Goal: Information Seeking & Learning: Check status

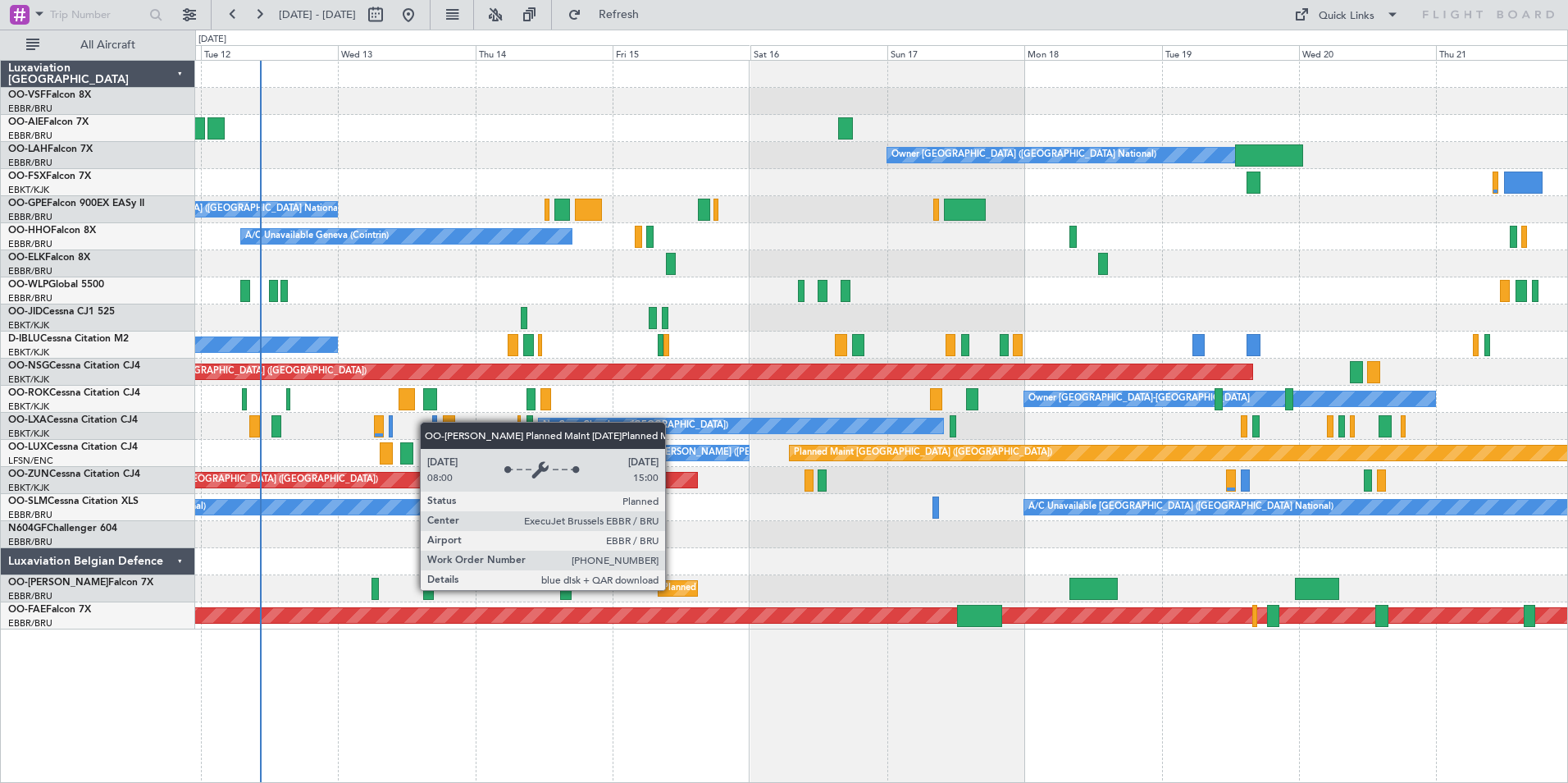
click at [672, 589] on div "Planned Maint [GEOGRAPHIC_DATA] ([GEOGRAPHIC_DATA] National)" at bounding box center [811, 588] width 297 height 24
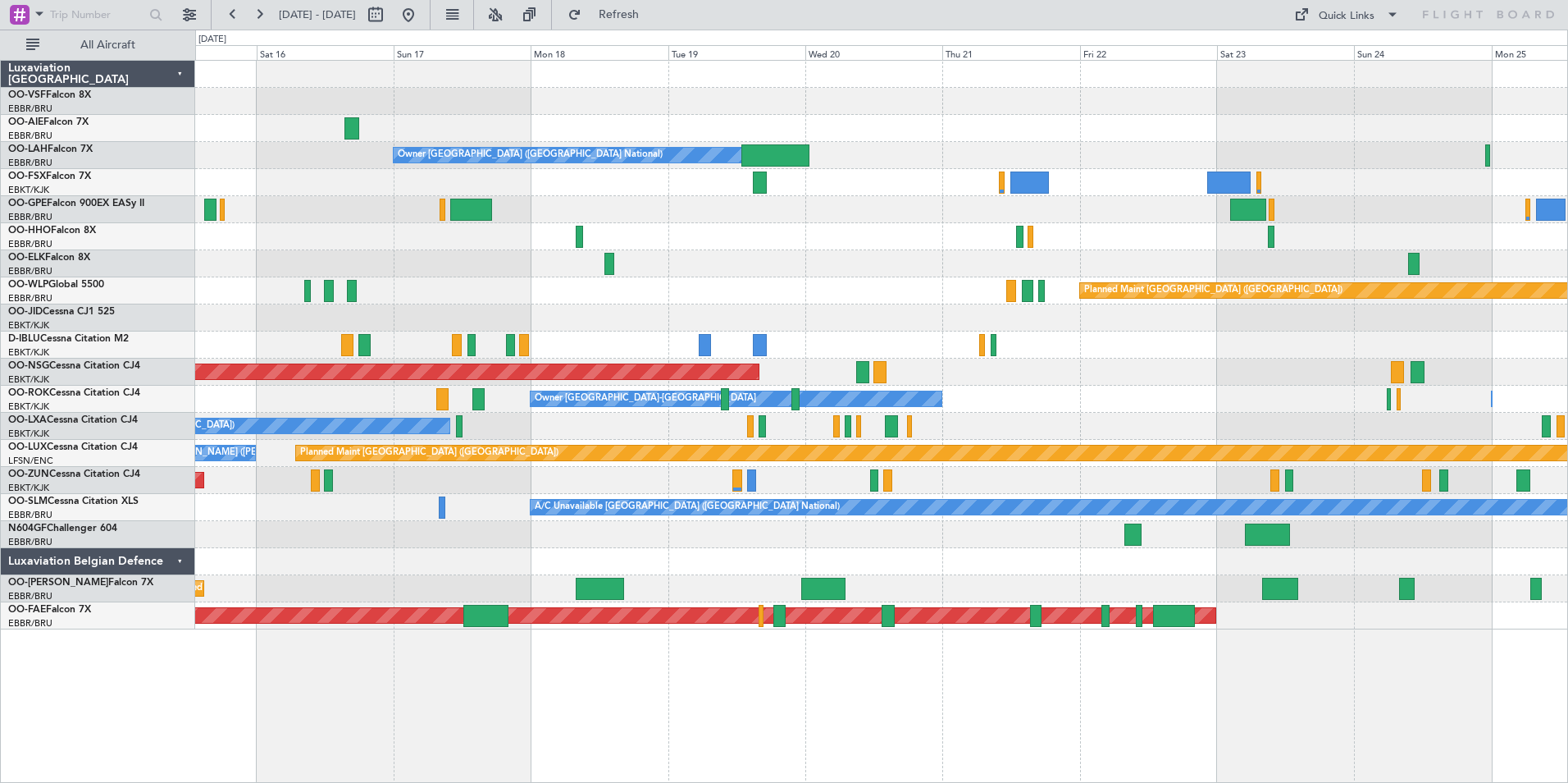
click at [930, 589] on div "Planned Maint [GEOGRAPHIC_DATA] ([GEOGRAPHIC_DATA] National)" at bounding box center [881, 588] width 1372 height 27
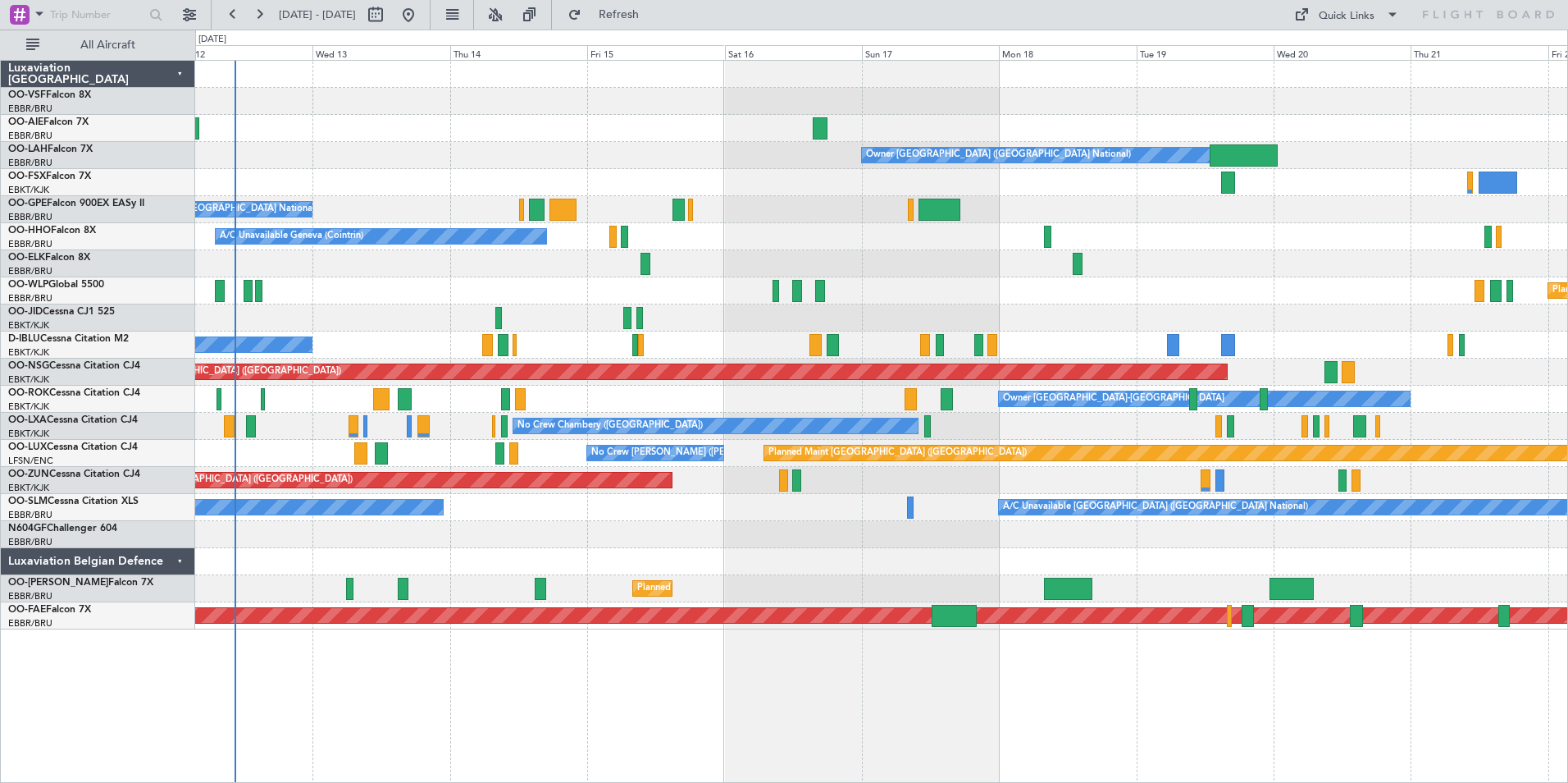
click at [1186, 589] on div "Planned Maint Brussels (Brussels National) Unplanned Maint Brussels (Brussels N…" at bounding box center [881, 588] width 1372 height 27
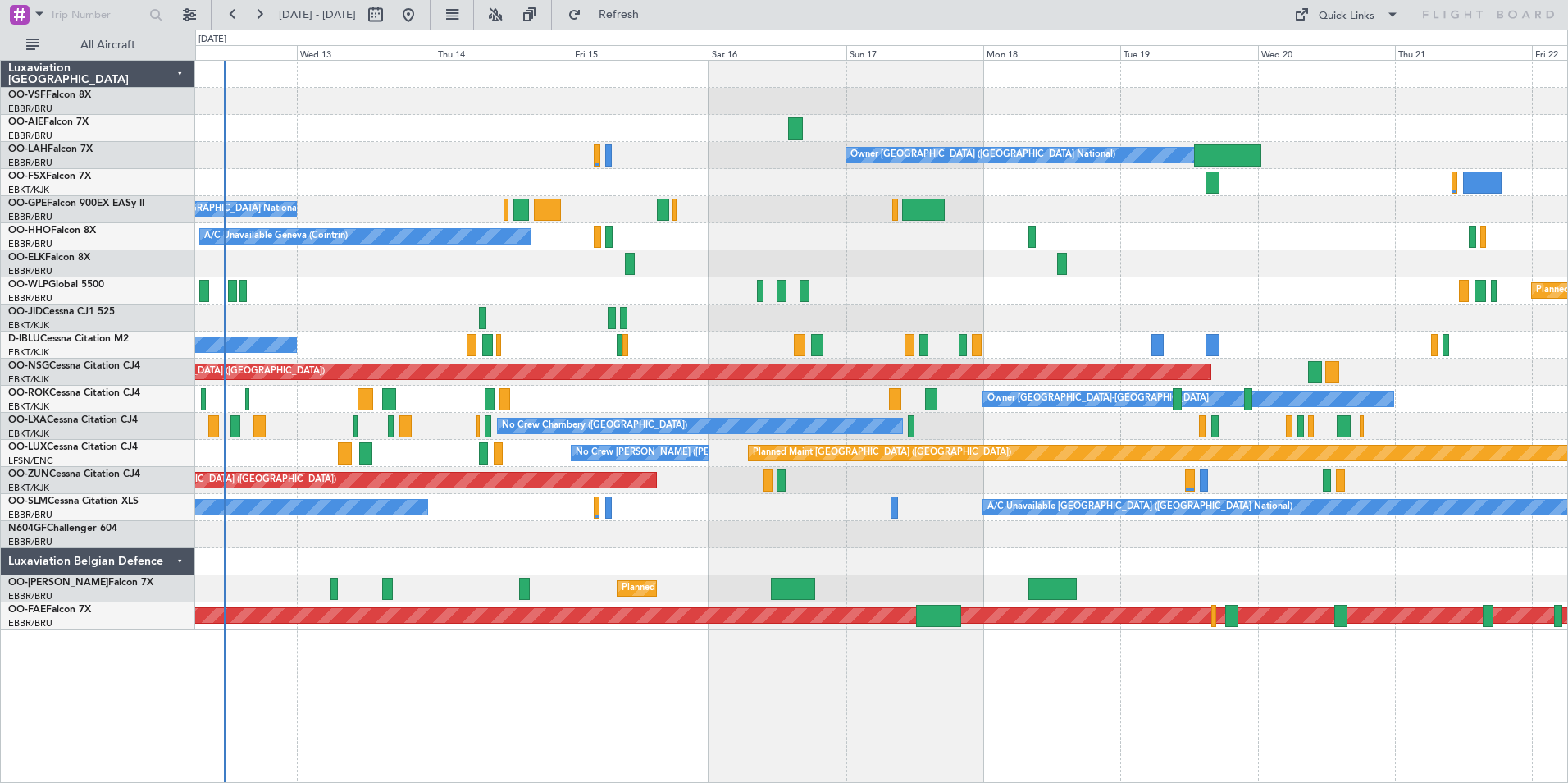
click at [649, 734] on div "Owner Brussels (Brussels National) No Crew Brussels (Brussels National) A/C Una…" at bounding box center [881, 422] width 1373 height 723
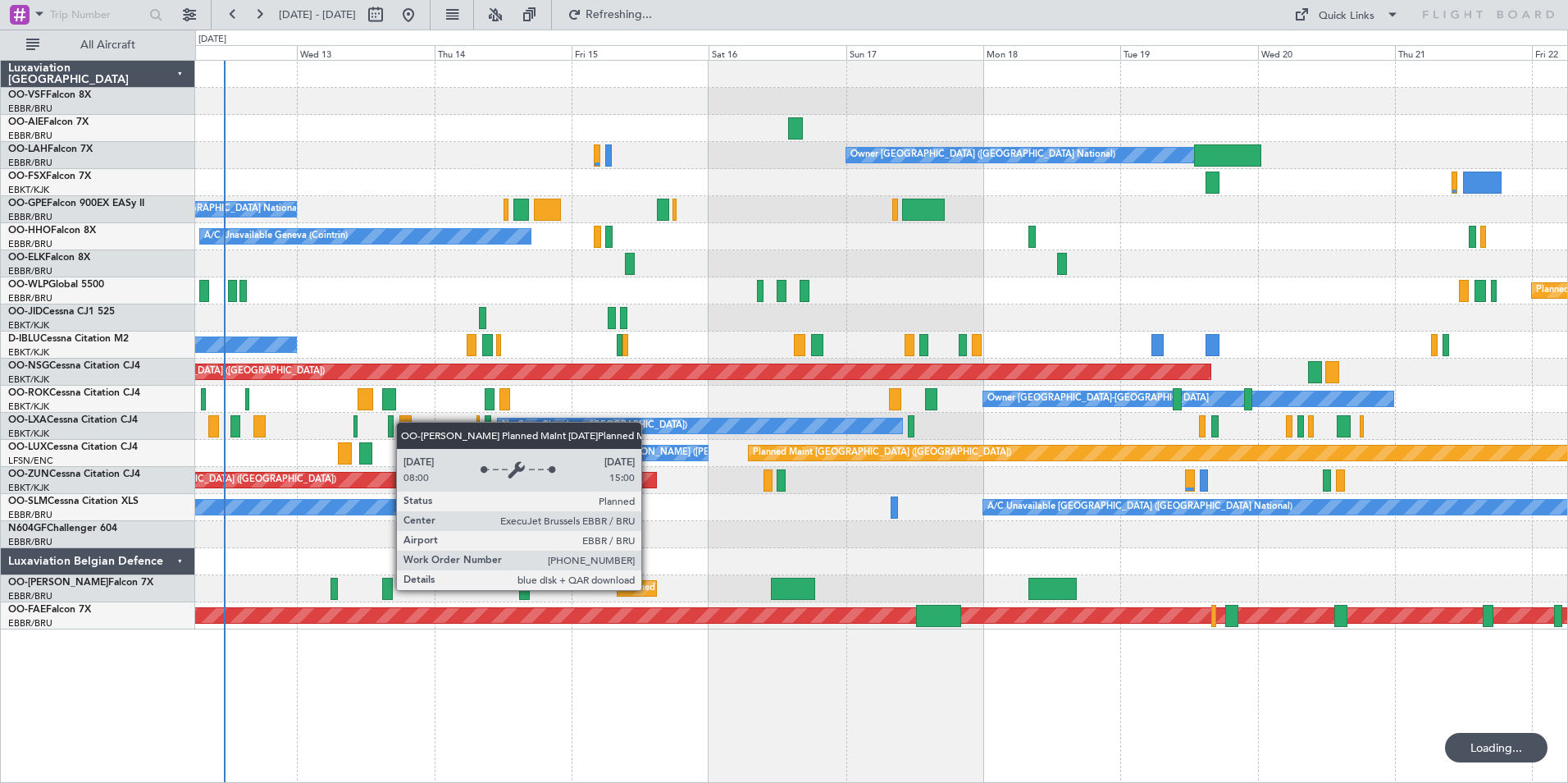
click at [649, 589] on div "Planned Maint [GEOGRAPHIC_DATA] ([GEOGRAPHIC_DATA] National)" at bounding box center [770, 588] width 297 height 24
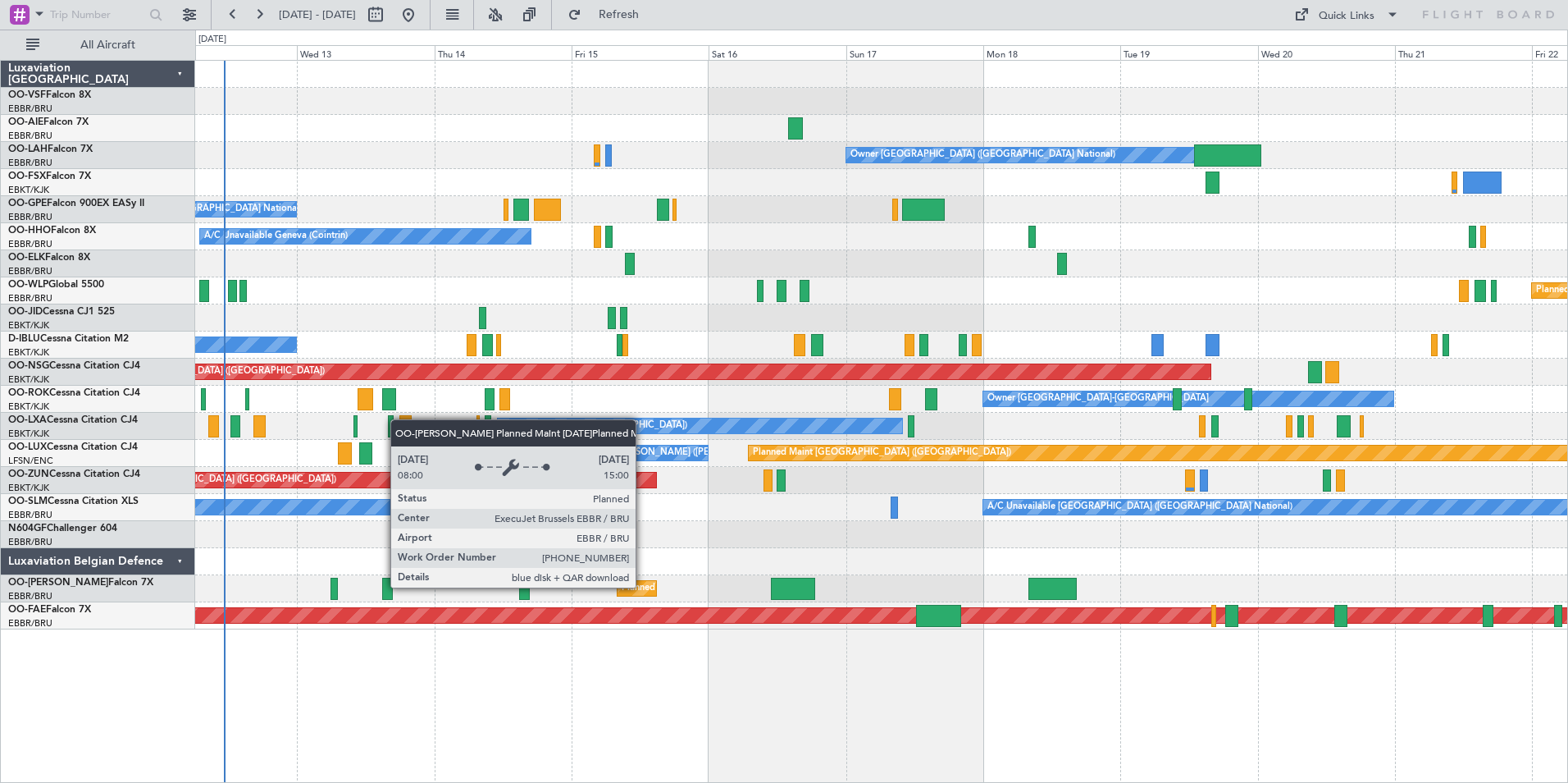
click at [643, 587] on div "Planned Maint [GEOGRAPHIC_DATA] ([GEOGRAPHIC_DATA] National)" at bounding box center [770, 588] width 297 height 24
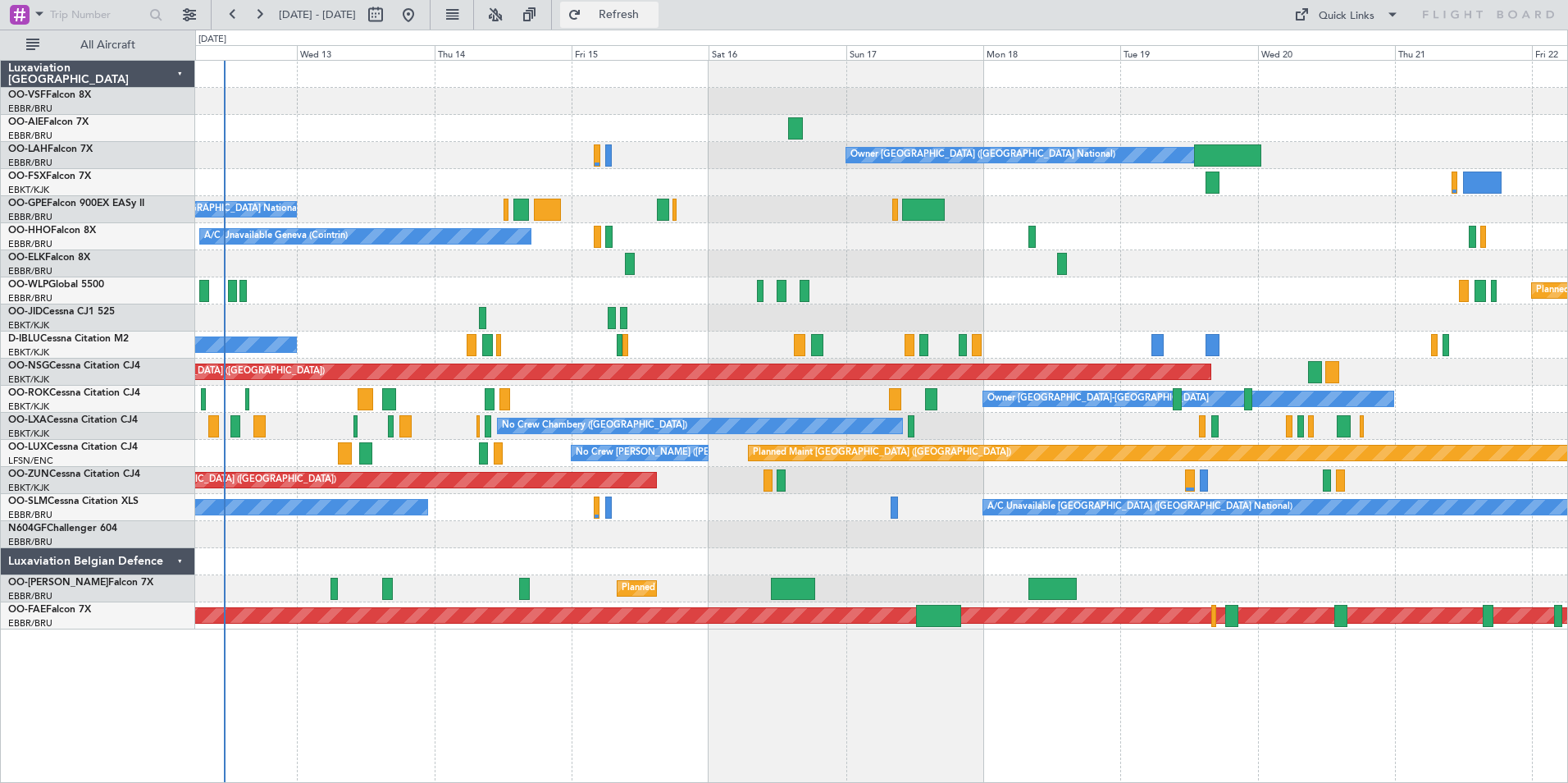
click at [654, 13] on span "Refresh" at bounding box center [619, 14] width 69 height 11
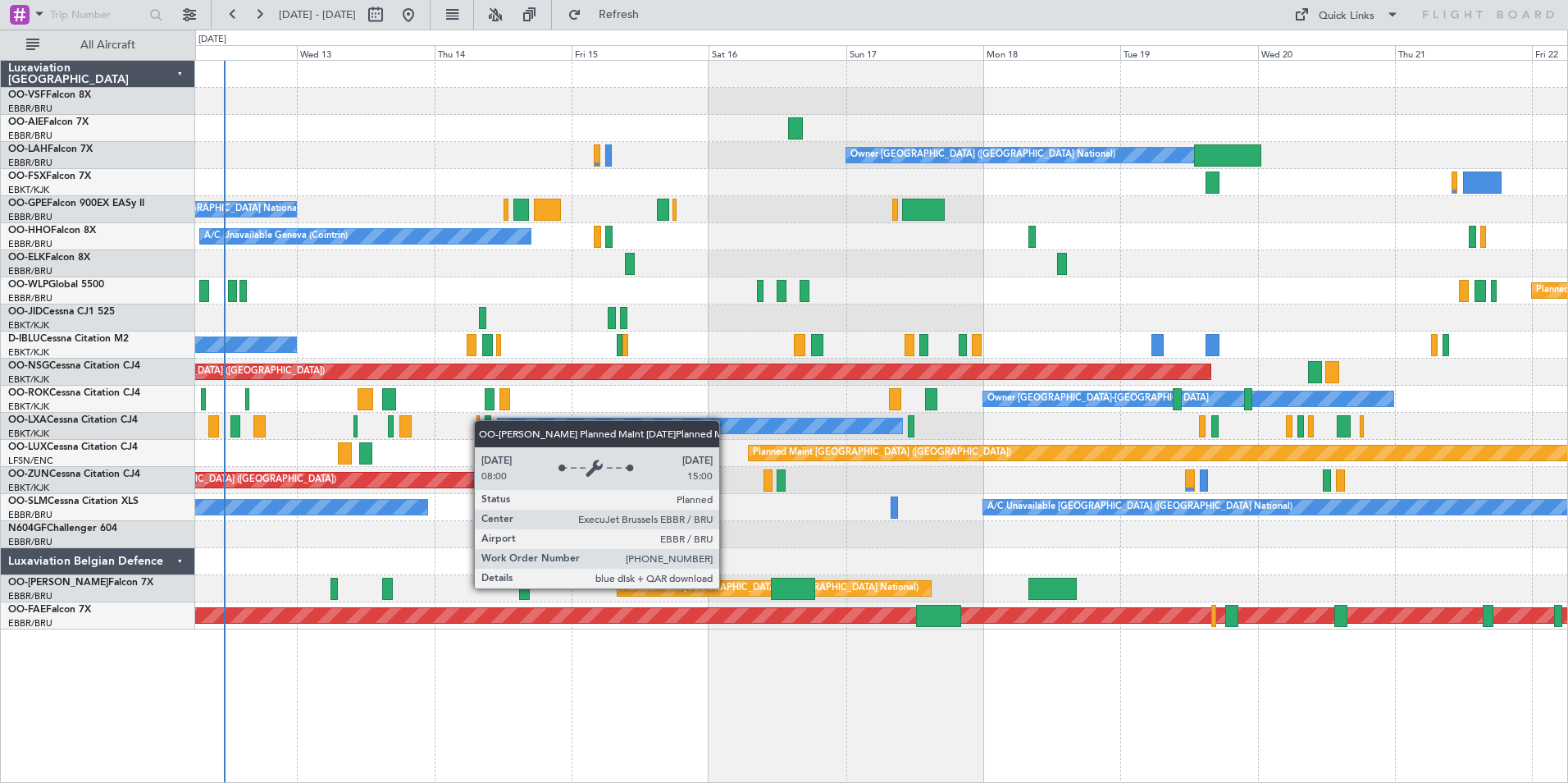
click at [727, 587] on div "Planned Maint [GEOGRAPHIC_DATA] ([GEOGRAPHIC_DATA] National)" at bounding box center [770, 588] width 297 height 24
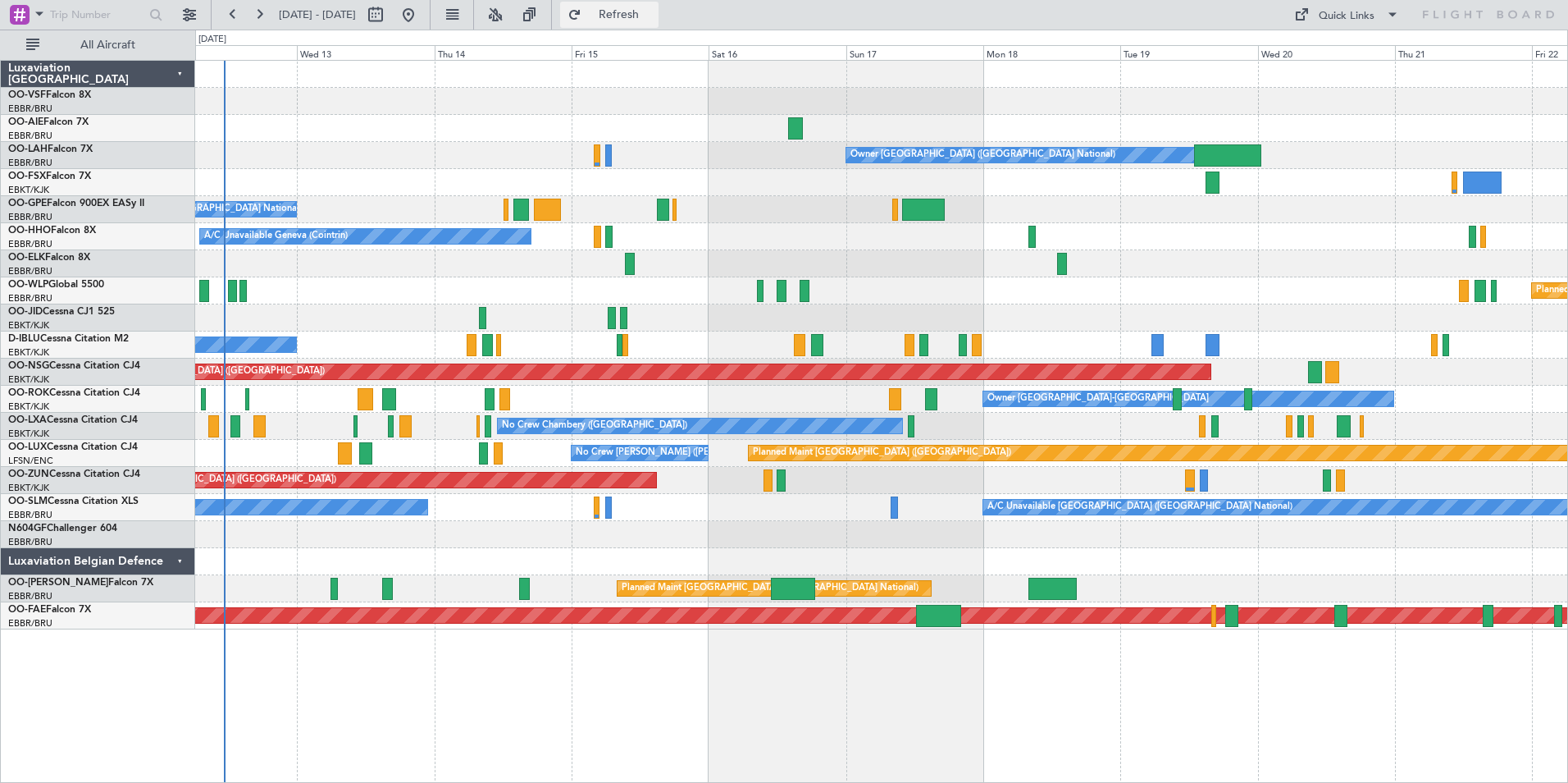
click at [654, 9] on span "Refresh" at bounding box center [619, 14] width 69 height 11
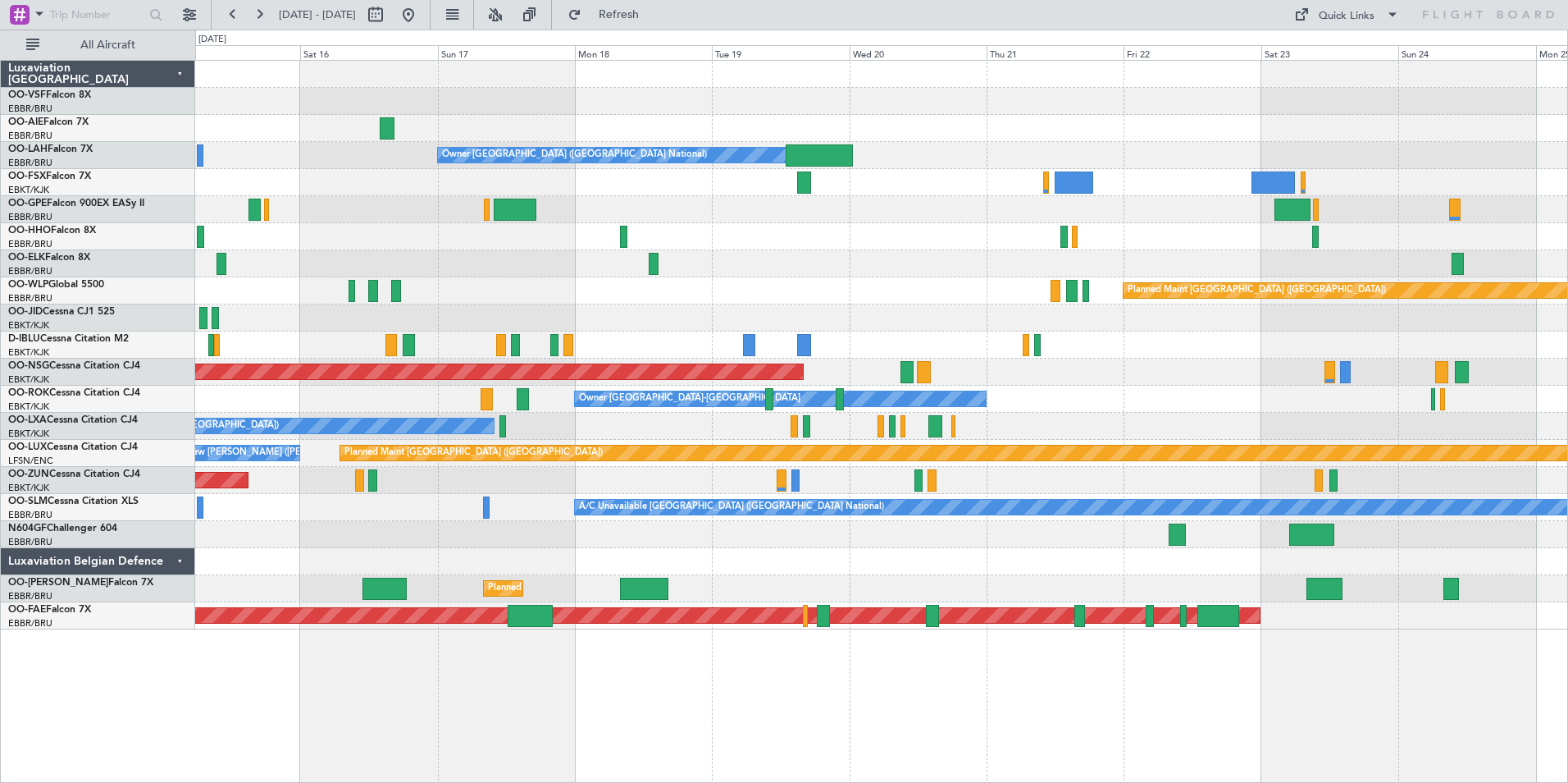
click at [261, 328] on div at bounding box center [881, 317] width 1372 height 27
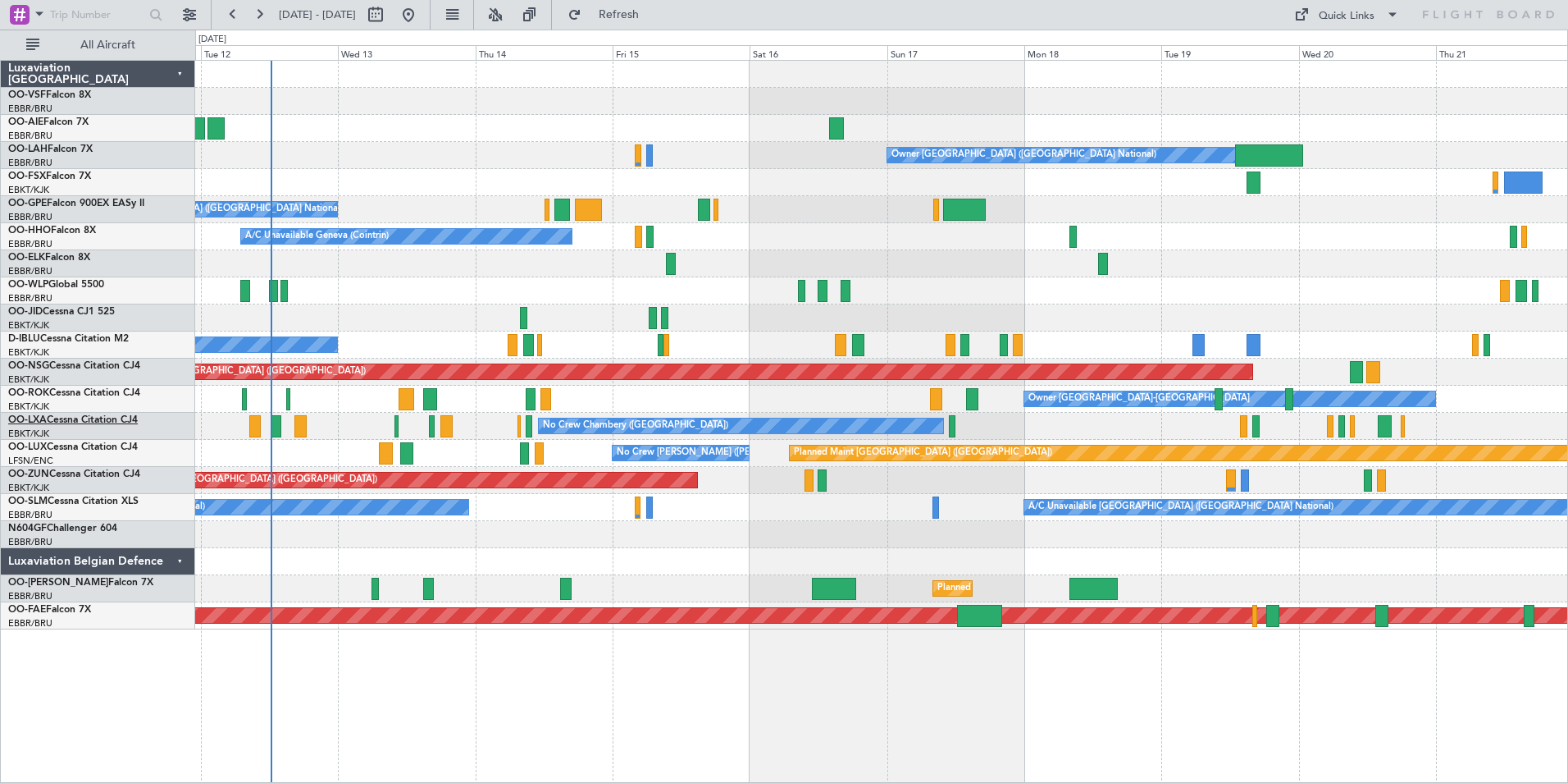
click at [107, 418] on link "OO-LXA Cessna Citation CJ4" at bounding box center [72, 420] width 130 height 10
